Goal: Task Accomplishment & Management: Use online tool/utility

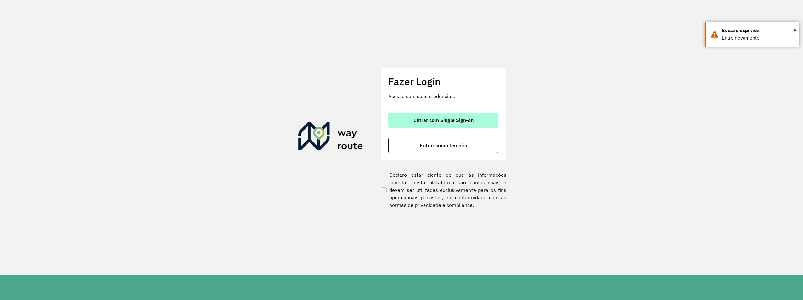
click at [467, 120] on span "Entrar com Single Sign-on" at bounding box center [443, 120] width 60 height 5
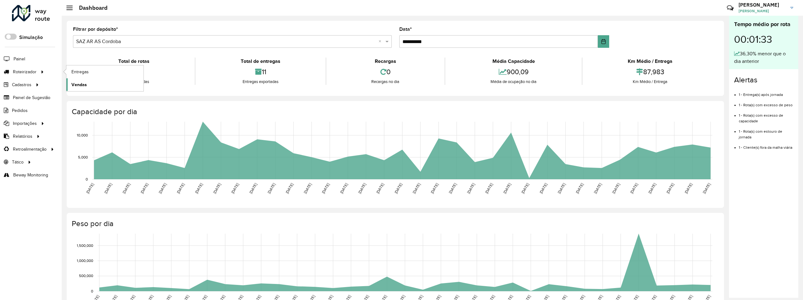
click at [88, 83] on link "Vendas" at bounding box center [104, 84] width 77 height 13
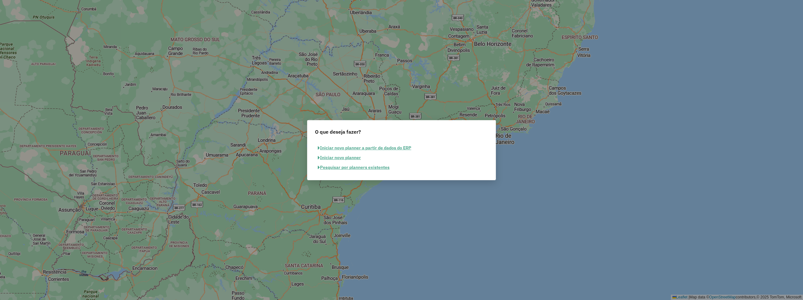
click at [404, 147] on button "Iniciar novo planner a partir de dados do ERP" at bounding box center [364, 148] width 99 height 10
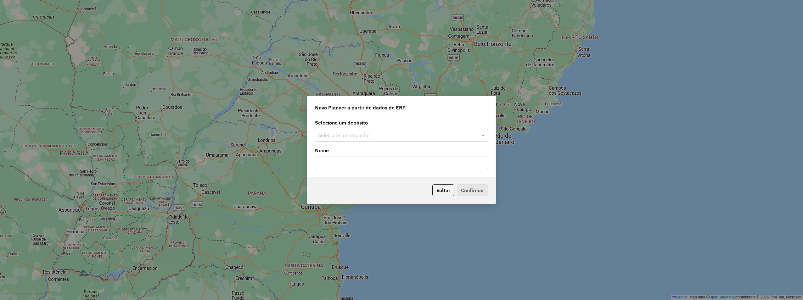
click at [359, 137] on input "text" at bounding box center [395, 136] width 154 height 8
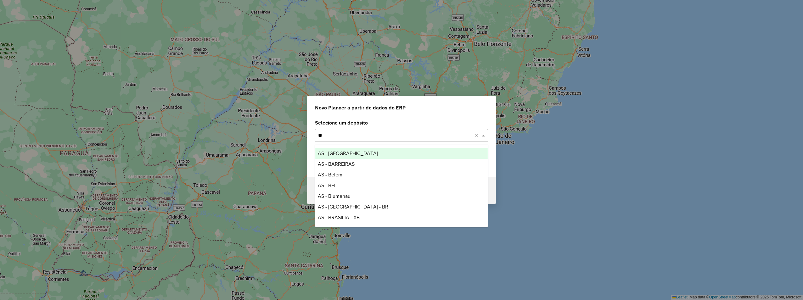
type input "***"
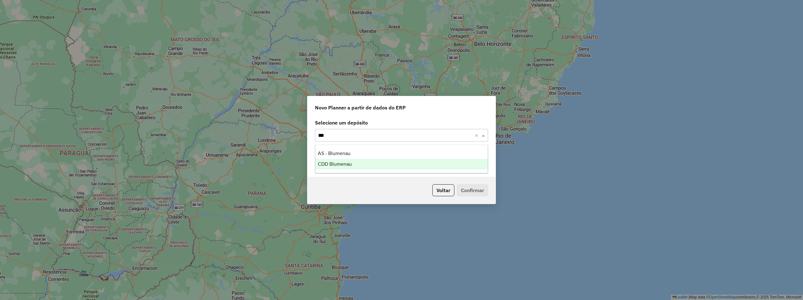
click at [348, 162] on span "CDD Blumenau" at bounding box center [335, 163] width 34 height 5
click at [379, 163] on input "text" at bounding box center [401, 163] width 173 height 13
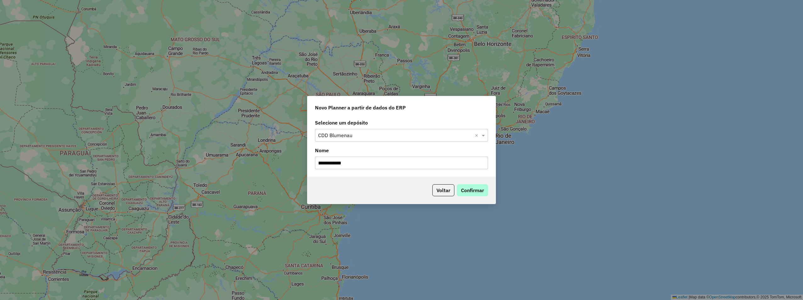
type input "**********"
click at [468, 186] on button "Confirmar" at bounding box center [472, 190] width 31 height 12
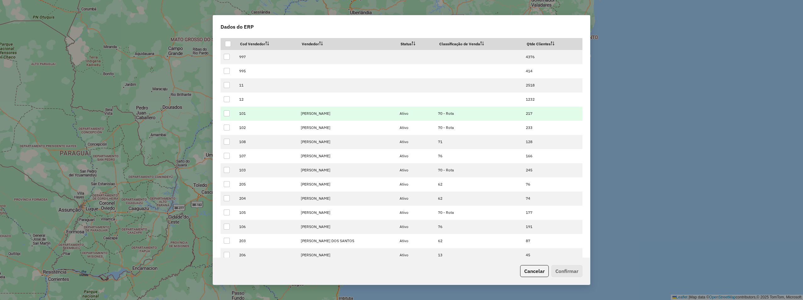
click at [229, 113] on div at bounding box center [227, 113] width 6 height 6
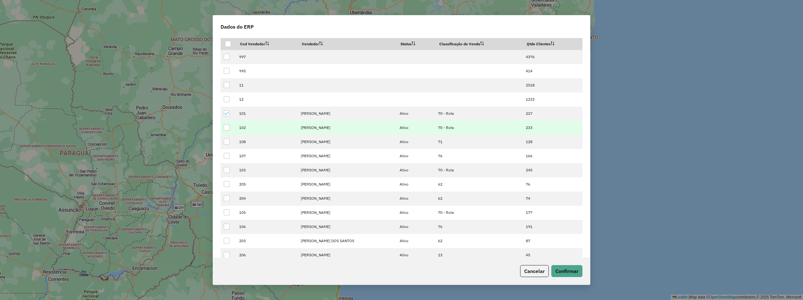
click at [224, 128] on div at bounding box center [227, 128] width 6 height 6
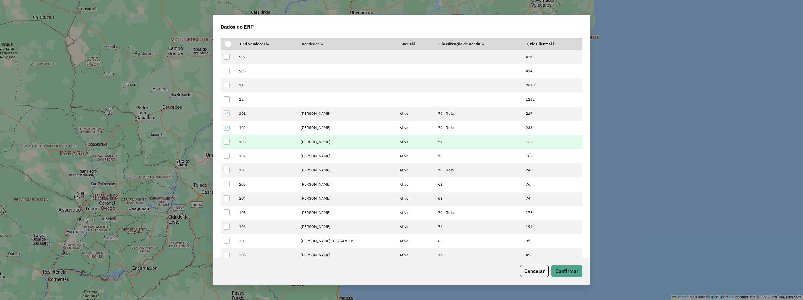
click at [226, 142] on div at bounding box center [227, 142] width 6 height 6
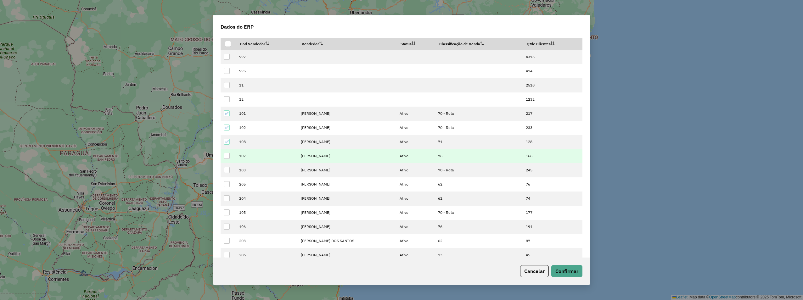
click at [226, 157] on div at bounding box center [227, 156] width 6 height 6
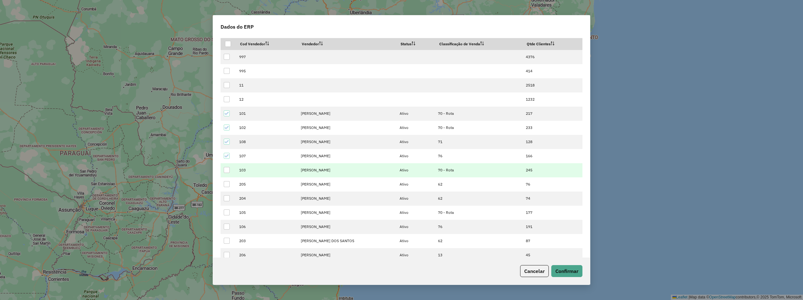
click at [228, 171] on div at bounding box center [227, 170] width 6 height 6
click at [230, 46] on div at bounding box center [228, 44] width 6 height 6
click at [567, 273] on button "Confirmar" at bounding box center [566, 271] width 31 height 12
drag, startPoint x: 561, startPoint y: 268, endPoint x: 567, endPoint y: 265, distance: 6.5
click at [561, 268] on button "Confirmar" at bounding box center [566, 271] width 31 height 12
